Goal: Task Accomplishment & Management: Use online tool/utility

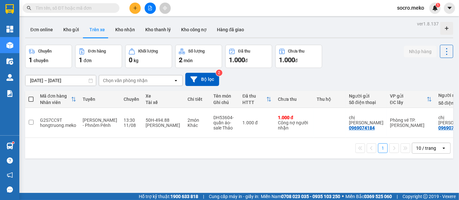
click at [97, 28] on button "Trên xe" at bounding box center [97, 29] width 26 height 15
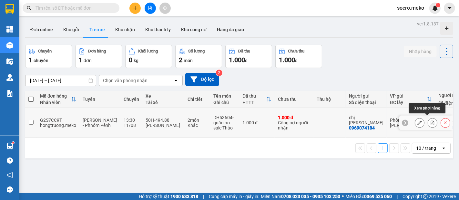
click at [430, 121] on icon at bounding box center [432, 123] width 5 height 5
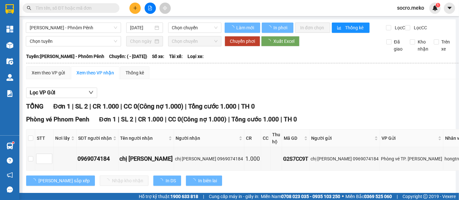
type input "[DATE]"
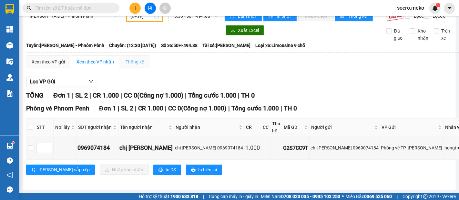
scroll to position [28, 0]
click at [31, 125] on input "checkbox" at bounding box center [30, 127] width 5 height 5
checkbox input "true"
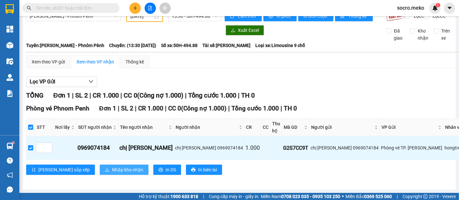
click at [112, 166] on span "Nhập kho nhận" at bounding box center [127, 169] width 31 height 7
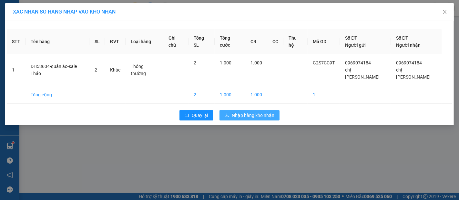
click at [252, 112] on span "Nhập hàng kho nhận" at bounding box center [253, 115] width 43 height 7
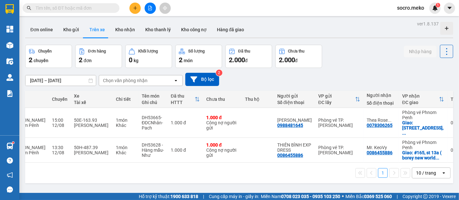
scroll to position [0, 80]
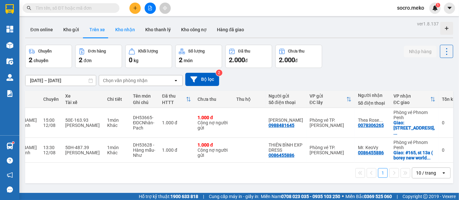
click at [120, 30] on button "Kho nhận" at bounding box center [125, 29] width 30 height 15
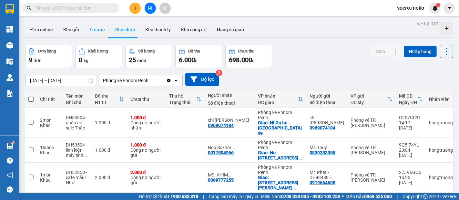
click at [95, 30] on button "Trên xe" at bounding box center [97, 29] width 26 height 15
type input "[DATE] – [DATE]"
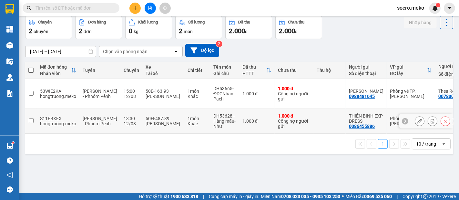
scroll to position [29, 0]
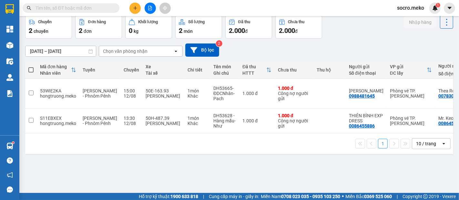
click at [319, 144] on div "1 10 / trang open" at bounding box center [239, 143] width 423 height 11
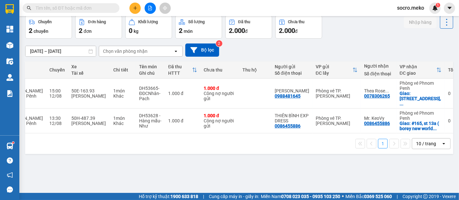
scroll to position [0, 80]
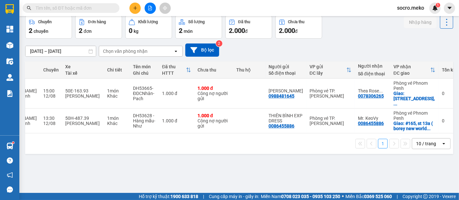
click at [300, 162] on div "ver 1.8.137 Đơn online Kho gửi Trên xe Kho nhận Kho thanh lý Kho công nợ Hàng đ…" at bounding box center [239, 90] width 433 height 200
click at [260, 183] on div "ver 1.8.137 Đơn online Kho gửi Trên xe Kho nhận Kho thanh lý Kho công nợ Hàng đ…" at bounding box center [239, 90] width 433 height 200
